Goal: Task Accomplishment & Management: Complete application form

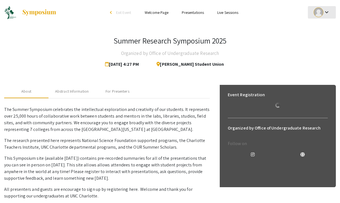
click at [323, 8] on div "keyboard_arrow_down" at bounding box center [321, 12] width 19 height 12
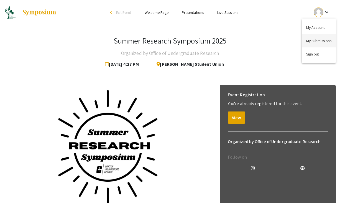
click at [314, 37] on button "My Submissions" at bounding box center [319, 40] width 34 height 13
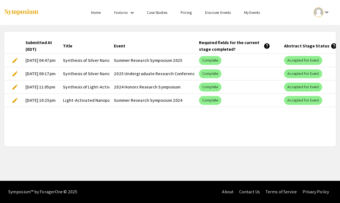
click at [14, 60] on span "edit" at bounding box center [15, 60] width 7 height 7
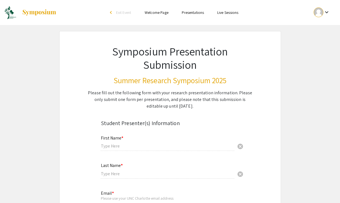
type input "Atqiya"
type input "Nafisa"
type input "[EMAIL_ADDRESS][DOMAIN_NAME]"
radio input "true"
type input "[PERSON_NAME]"
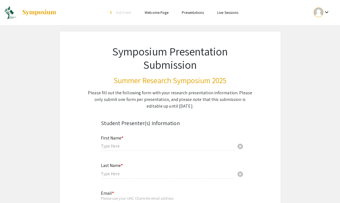
type input "[PERSON_NAME][EMAIL_ADDRESS][PERSON_NAME][PERSON_NAME][DOMAIN_NAME]"
radio input "true"
select select "custom"
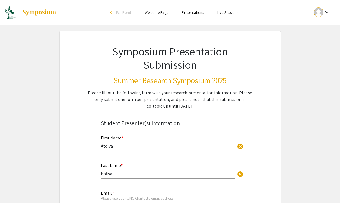
type input "0"
select select "custom"
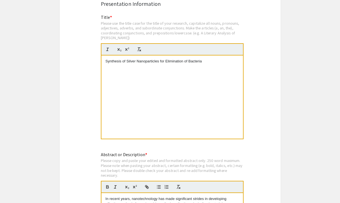
type input "1"
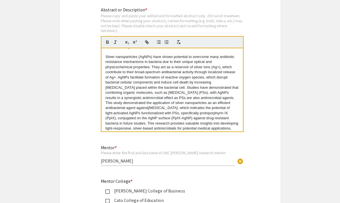
scroll to position [51, 0]
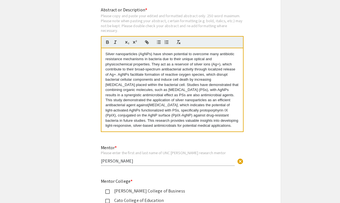
select select "page-width"
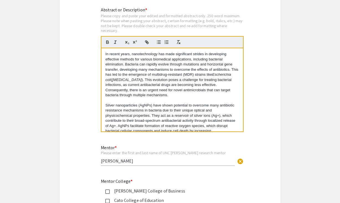
drag, startPoint x: 166, startPoint y: 126, endPoint x: 178, endPoint y: 17, distance: 109.8
click at [178, 17] on div "Abstract or Description * Please copy and paste your edited and formatted abstr…" at bounding box center [172, 73] width 143 height 132
copy div "In recent years, nanotechnology has made significant strides in developing effe…"
